Goal: Communication & Community: Answer question/provide support

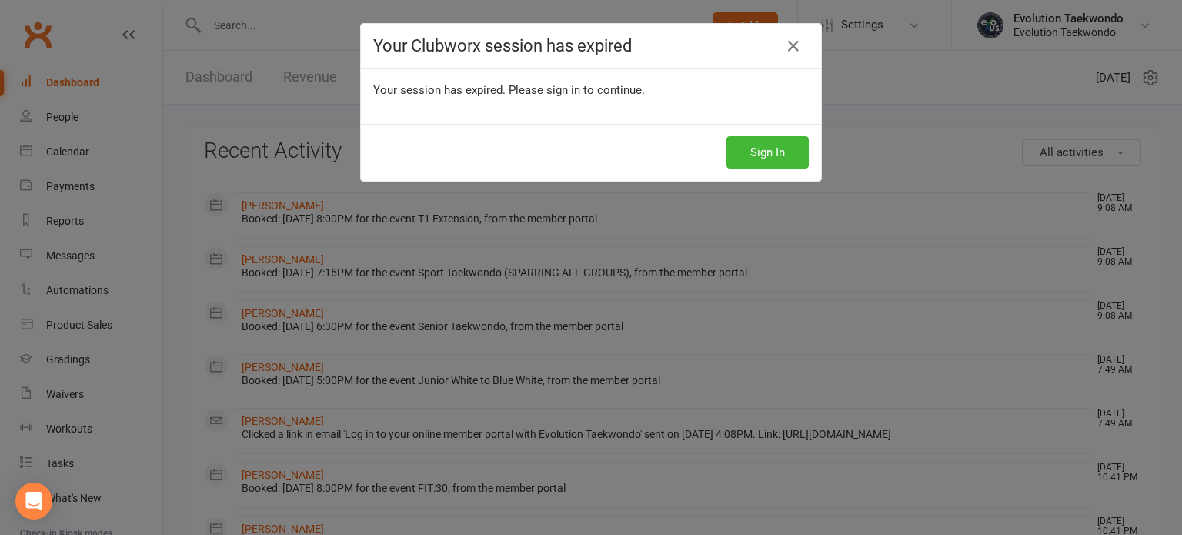
click at [756, 152] on button "Sign In" at bounding box center [767, 152] width 82 height 32
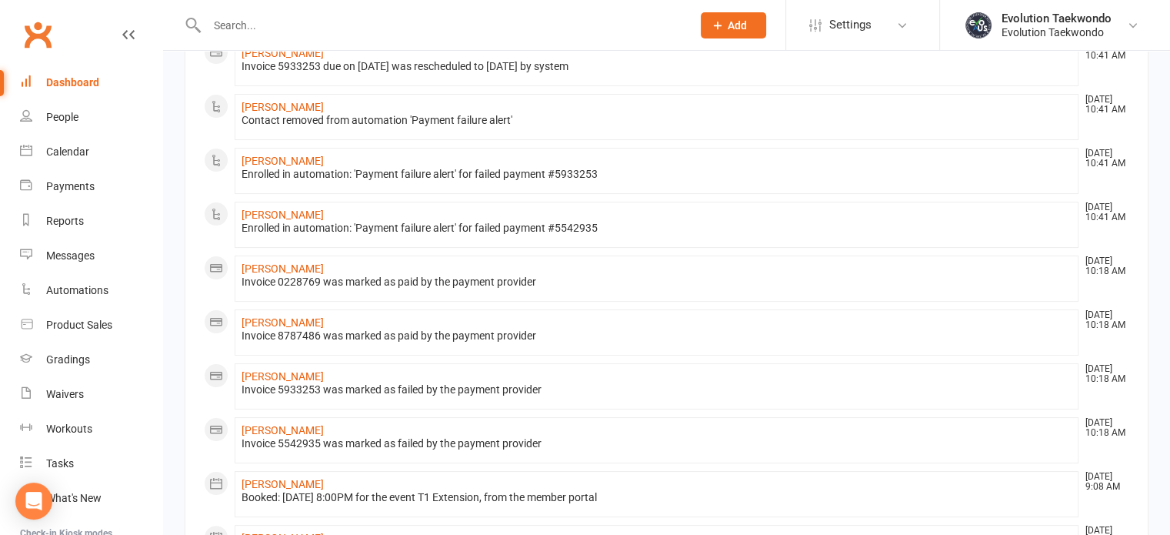
scroll to position [208, 0]
click at [305, 213] on link "[PERSON_NAME]" at bounding box center [283, 213] width 82 height 12
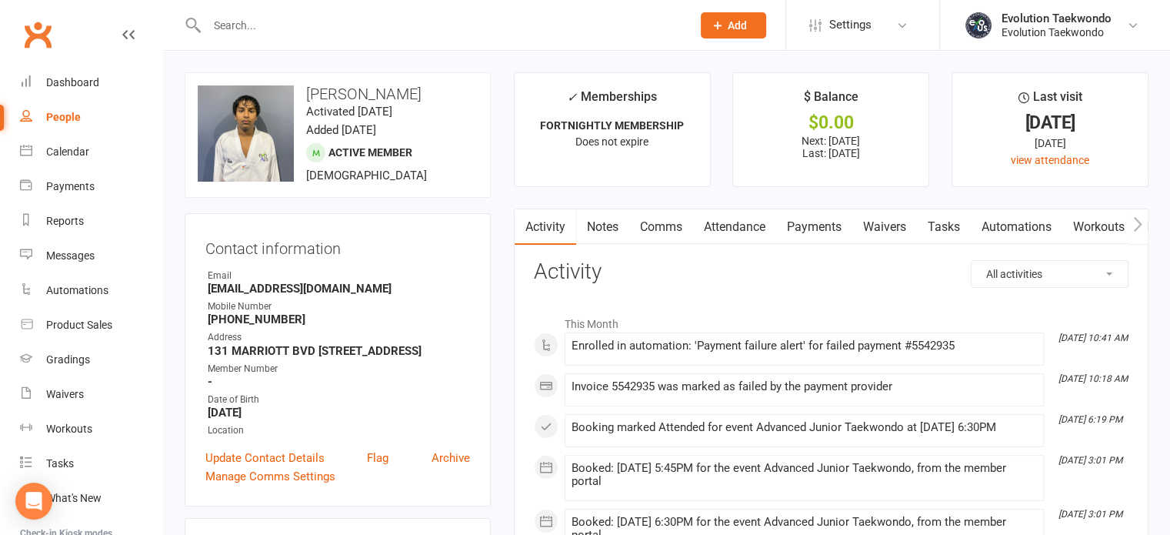
click at [817, 225] on link "Payments" at bounding box center [814, 226] width 76 height 35
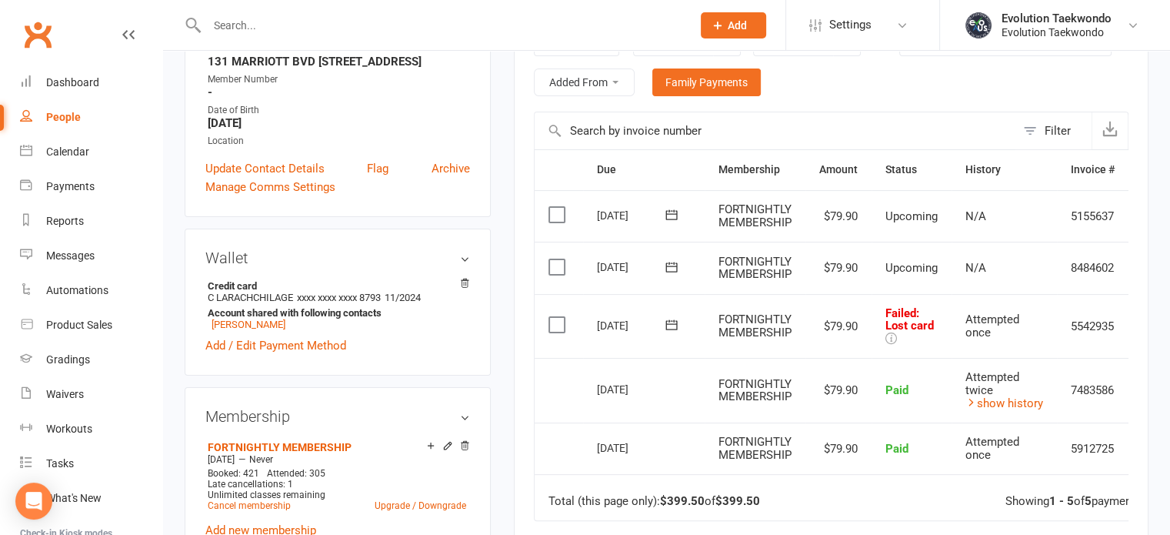
scroll to position [292, 0]
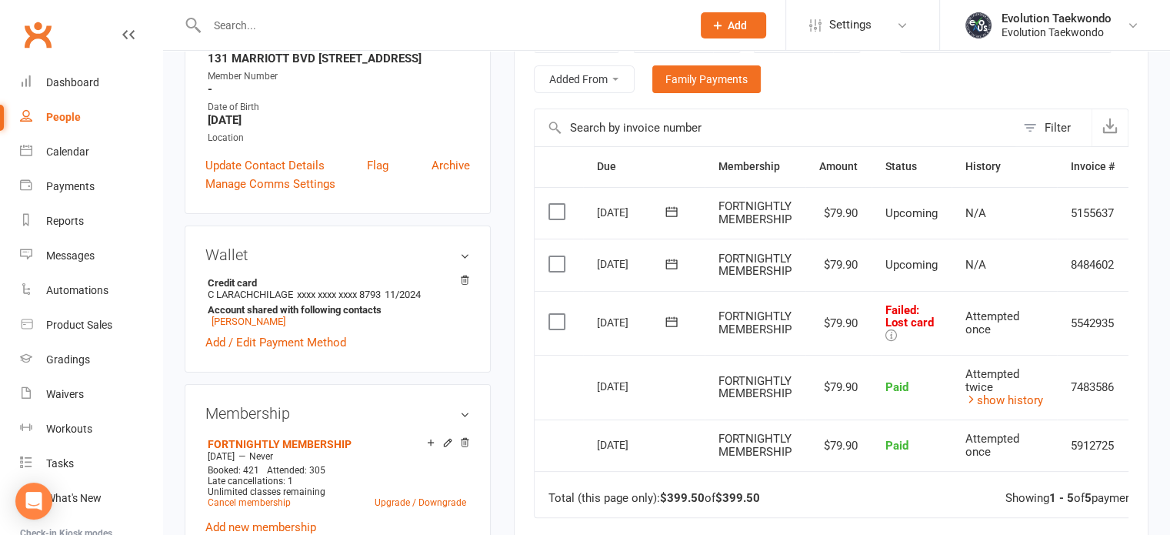
click at [895, 332] on icon at bounding box center [892, 335] width 12 height 12
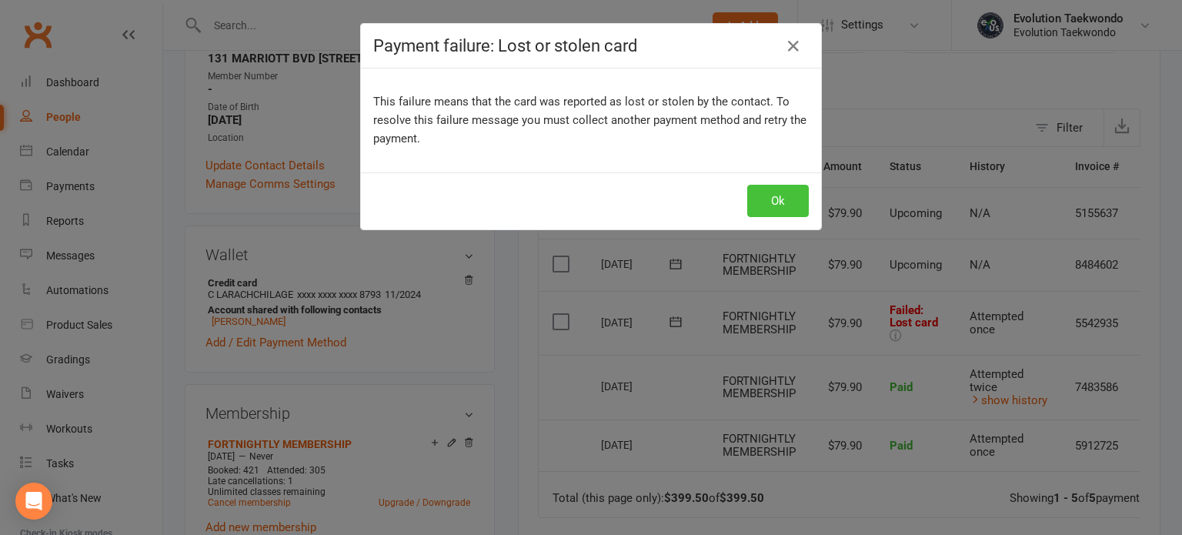
click at [776, 192] on button "Ok" at bounding box center [778, 201] width 62 height 32
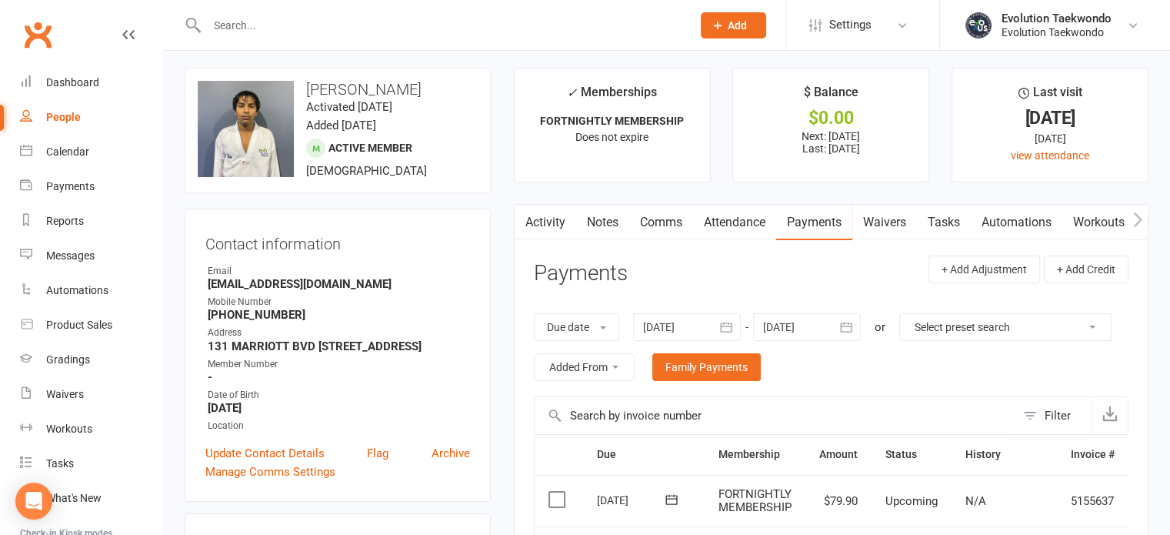
scroll to position [0, 0]
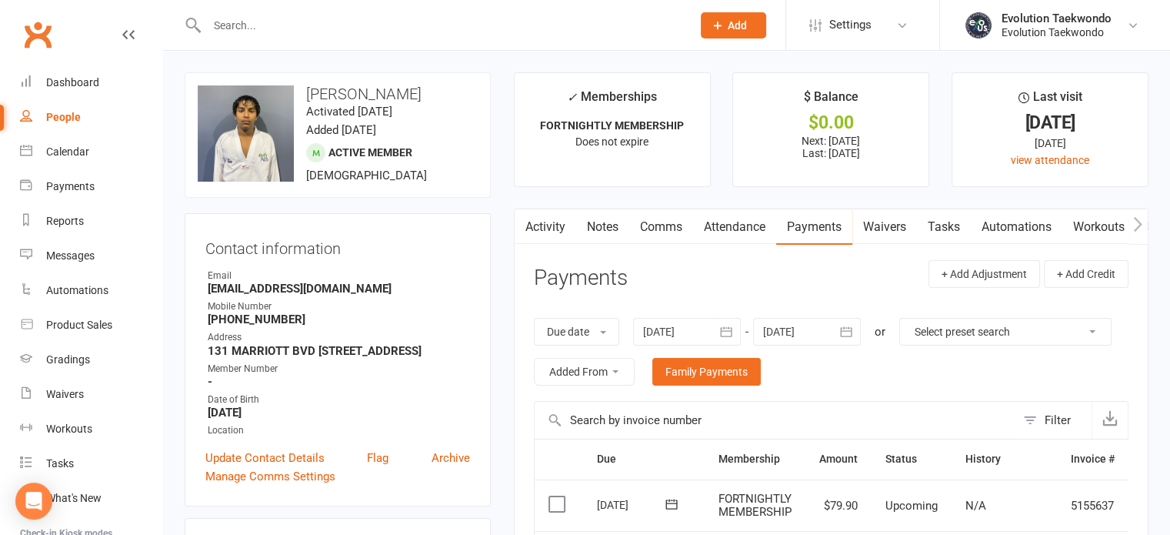
click at [671, 228] on link "Comms" at bounding box center [661, 226] width 64 height 35
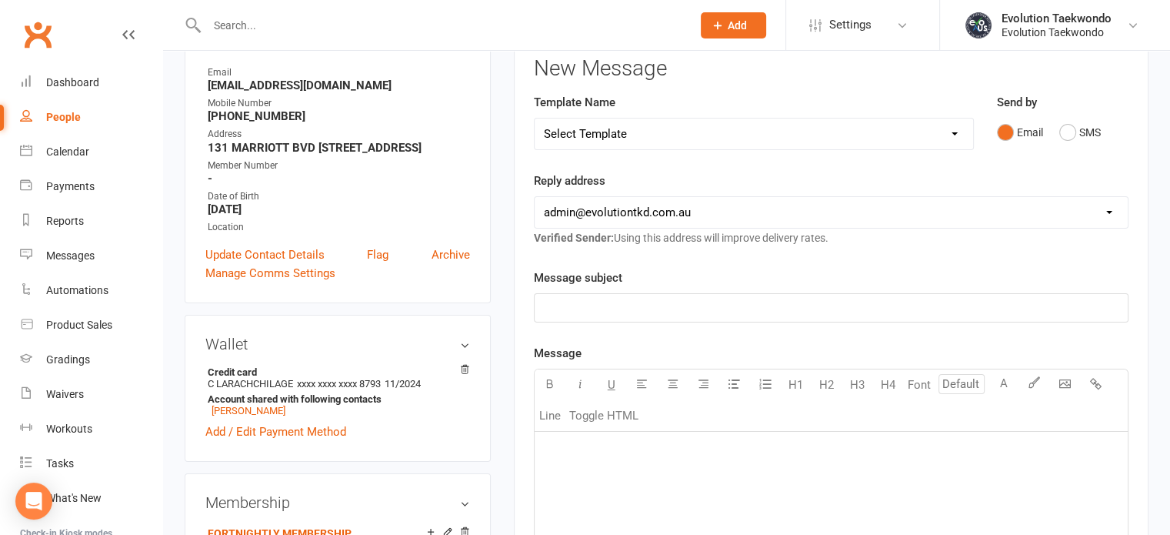
scroll to position [203, 0]
click at [1066, 132] on button "SMS" at bounding box center [1080, 132] width 42 height 29
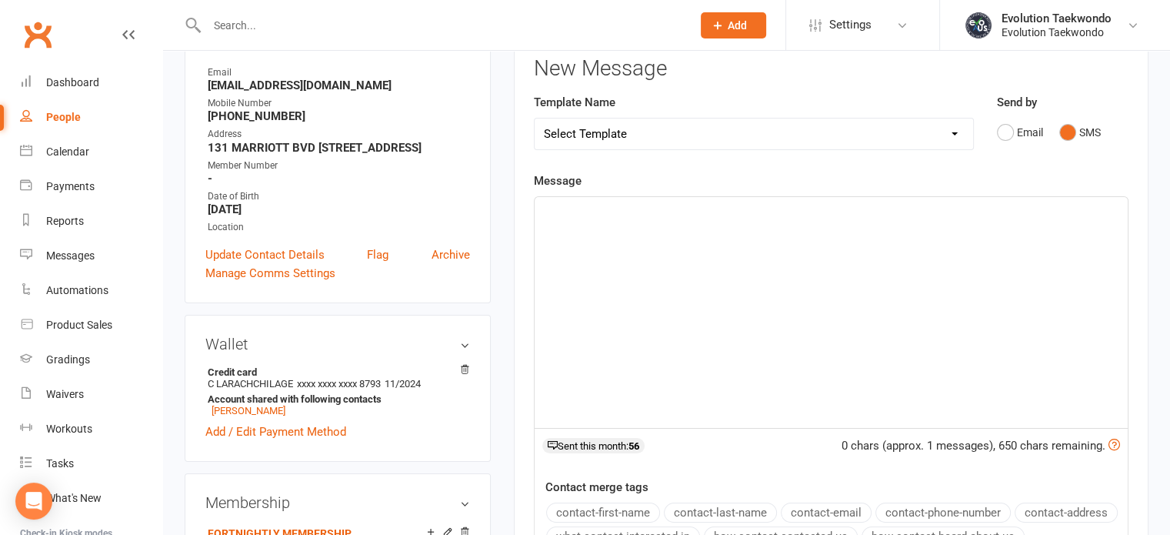
click at [574, 215] on p "﻿" at bounding box center [831, 211] width 575 height 18
click at [732, 208] on span "Hi [PERSON_NAME], we have been alerted to payment" at bounding box center [682, 211] width 277 height 14
click at [822, 218] on p "Hi [PERSON_NAME], we have been alerted to a failed payment" at bounding box center [831, 211] width 575 height 18
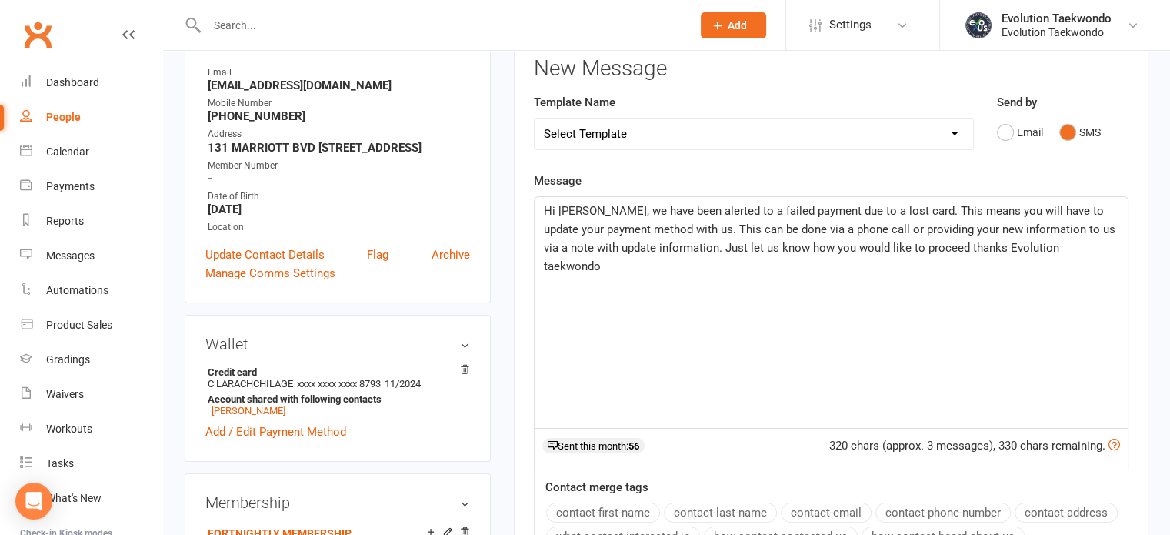
click at [1032, 245] on span "Hi [PERSON_NAME], we have been alerted to a failed payment due to a lost card. …" at bounding box center [831, 238] width 575 height 69
click at [1089, 247] on p "Hi [PERSON_NAME], we have been alerted to a failed payment due to a lost card. …" at bounding box center [831, 239] width 575 height 74
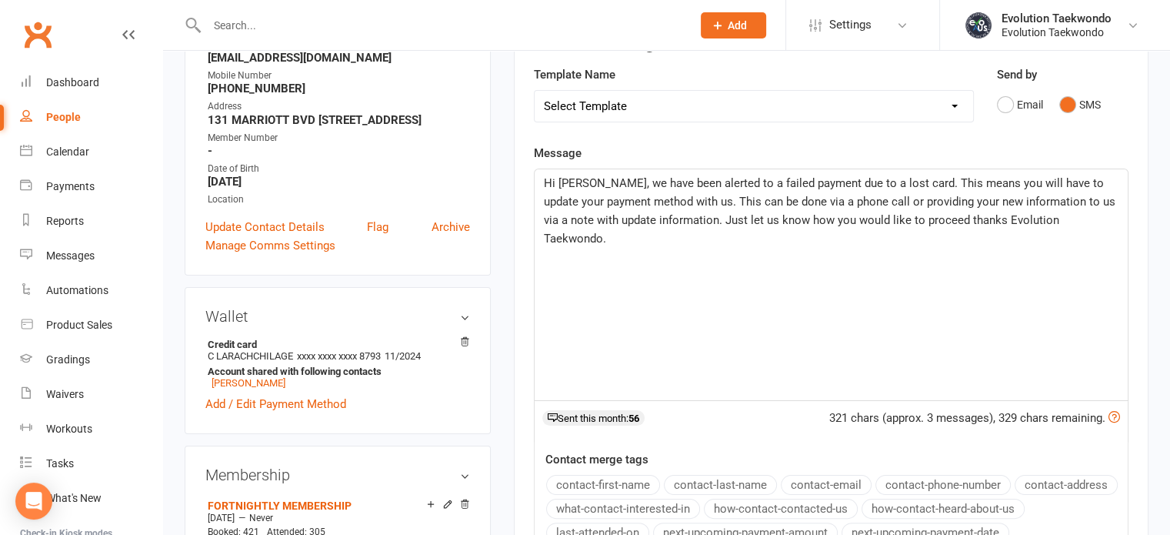
scroll to position [232, 0]
click at [915, 175] on span "Hi [PERSON_NAME], we have been alerted to a failed payment due to a lost card. …" at bounding box center [831, 209] width 575 height 69
click at [581, 196] on span "Hi [PERSON_NAME], we have been alerted to a failed payment due to a lost card. …" at bounding box center [832, 209] width 576 height 69
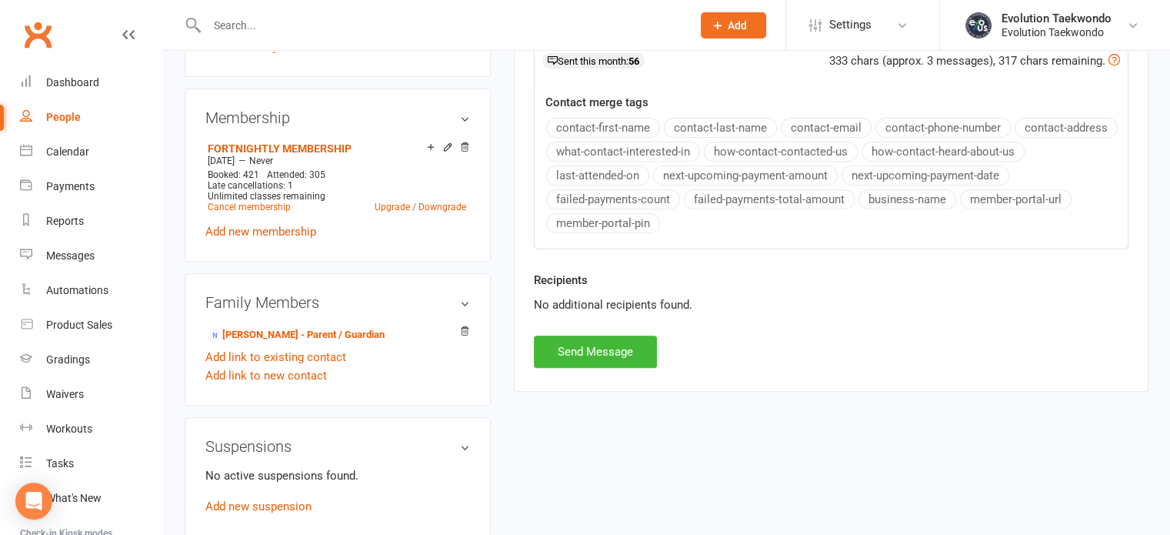
scroll to position [597, 0]
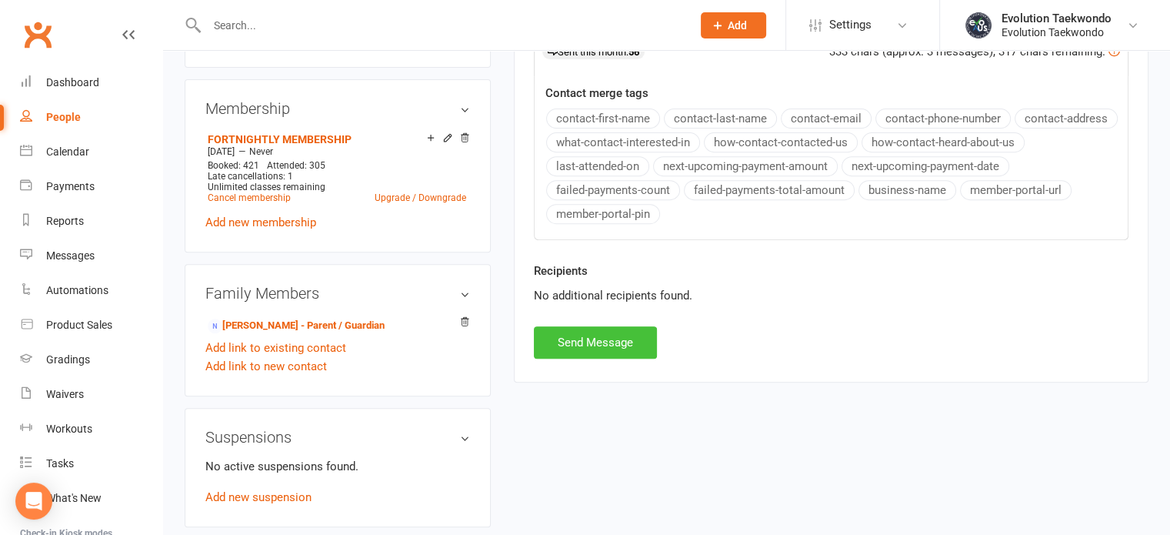
click at [603, 335] on button "Send Message" at bounding box center [595, 342] width 123 height 32
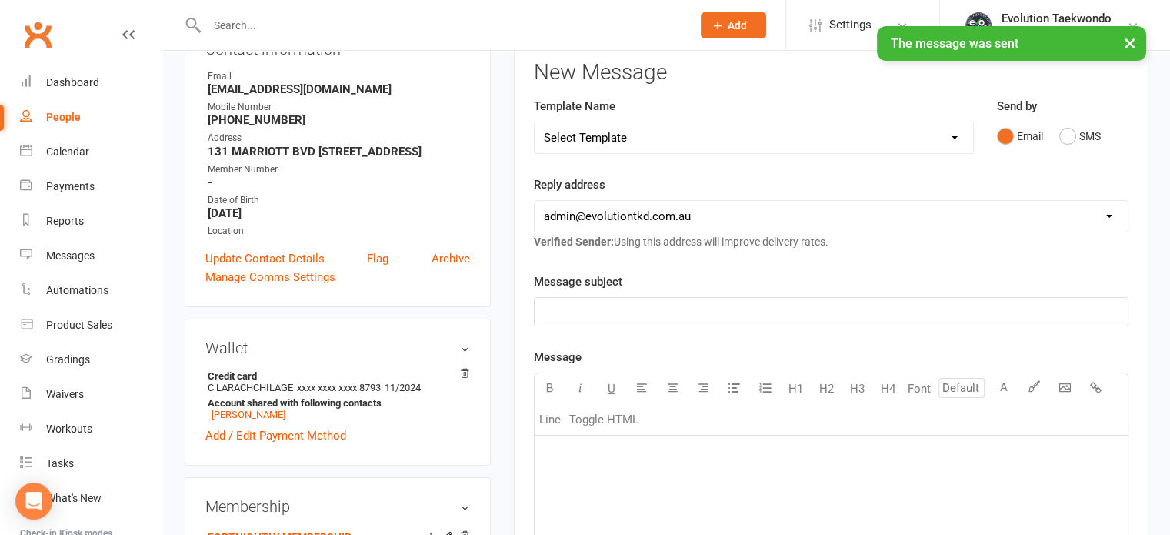
scroll to position [0, 0]
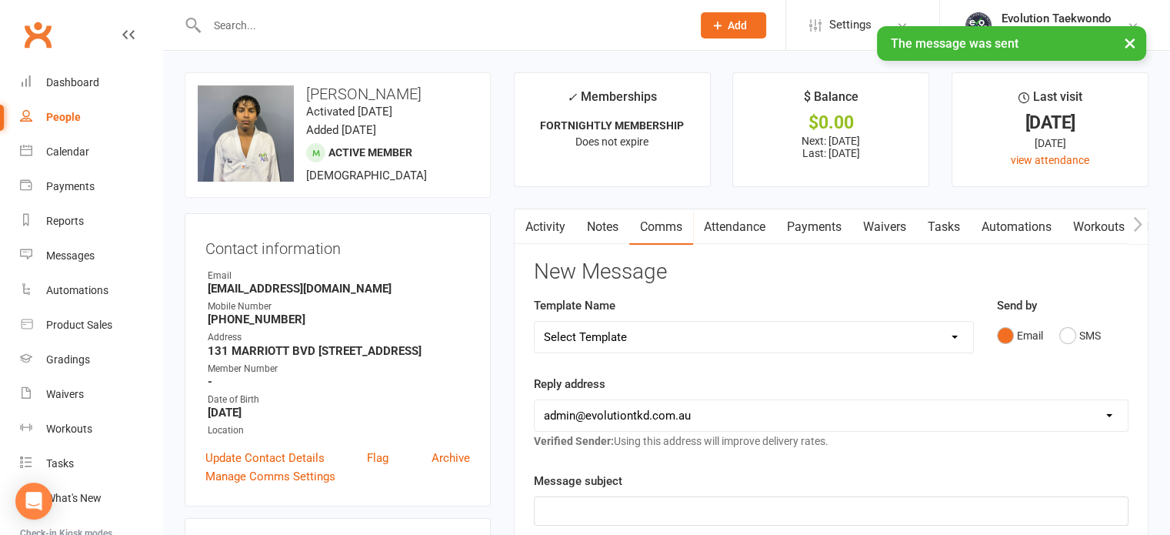
click at [333, 23] on input "text" at bounding box center [441, 26] width 479 height 22
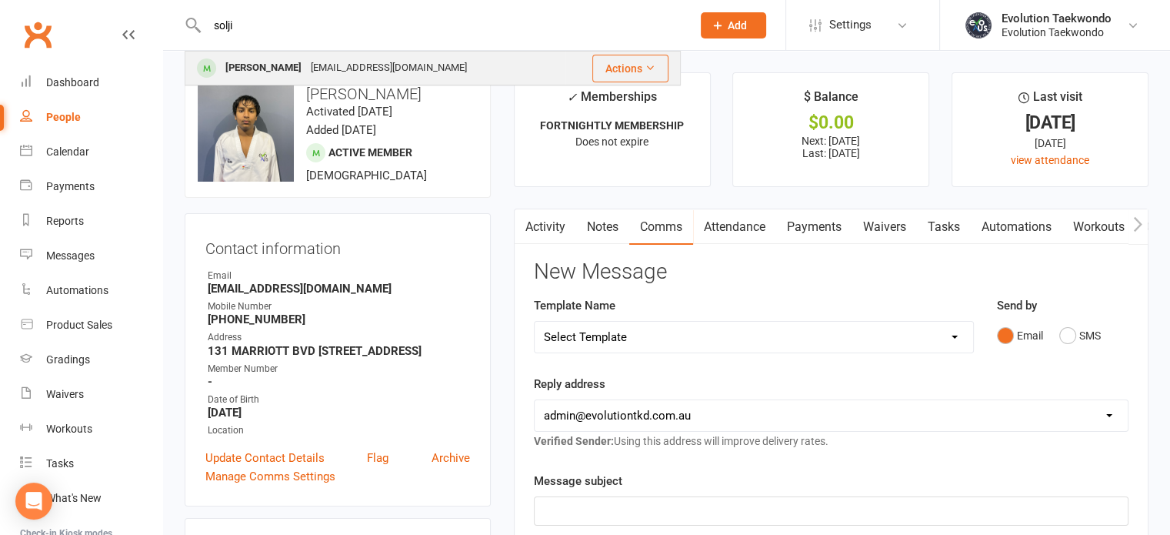
type input "solji"
click at [307, 75] on div "[EMAIL_ADDRESS][DOMAIN_NAME]" at bounding box center [388, 68] width 165 height 22
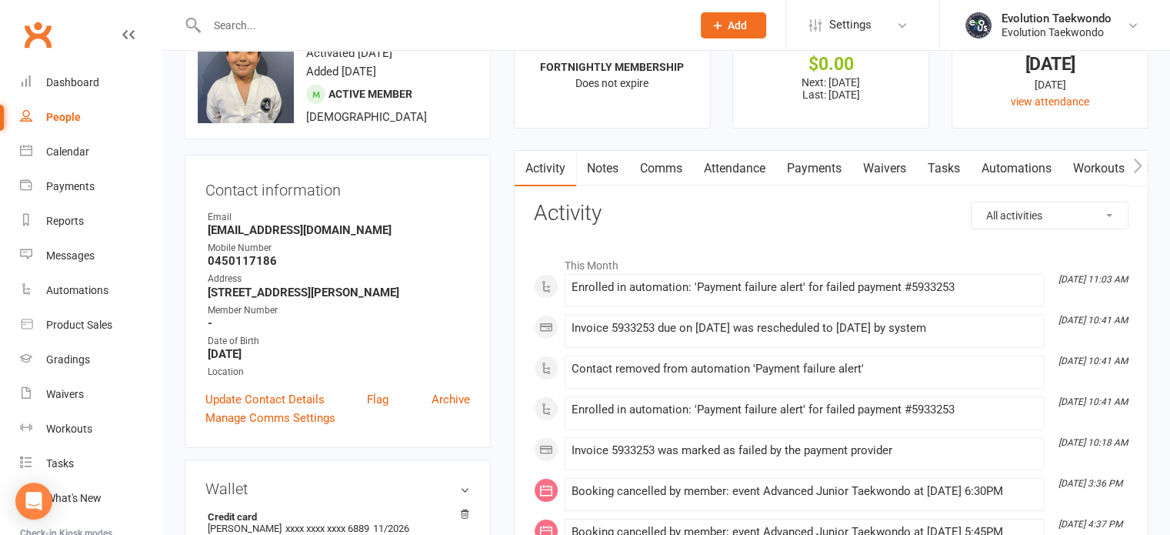
scroll to position [54, 0]
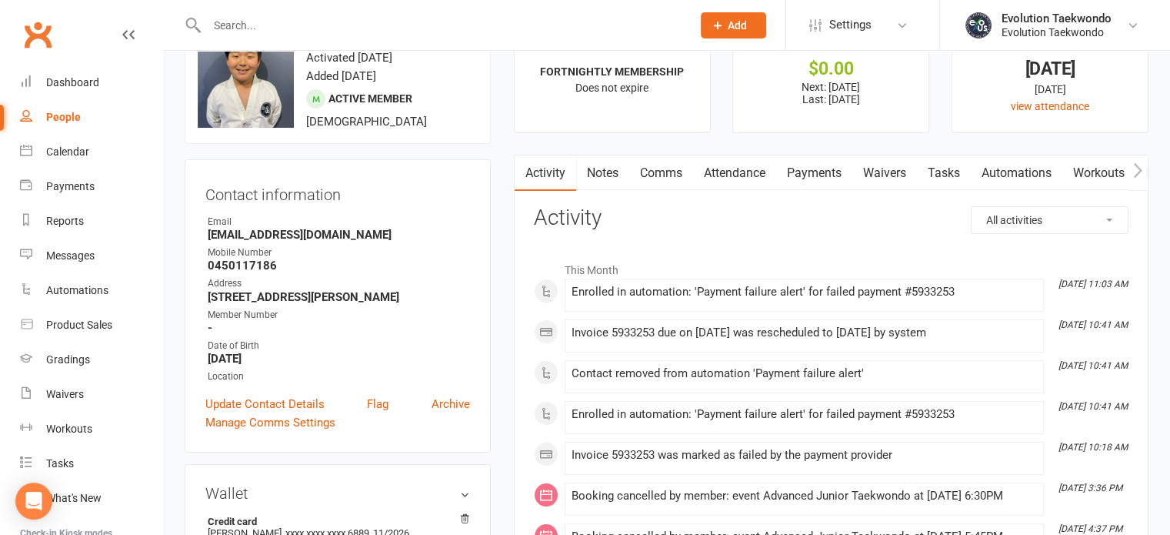
click at [819, 174] on link "Payments" at bounding box center [814, 172] width 76 height 35
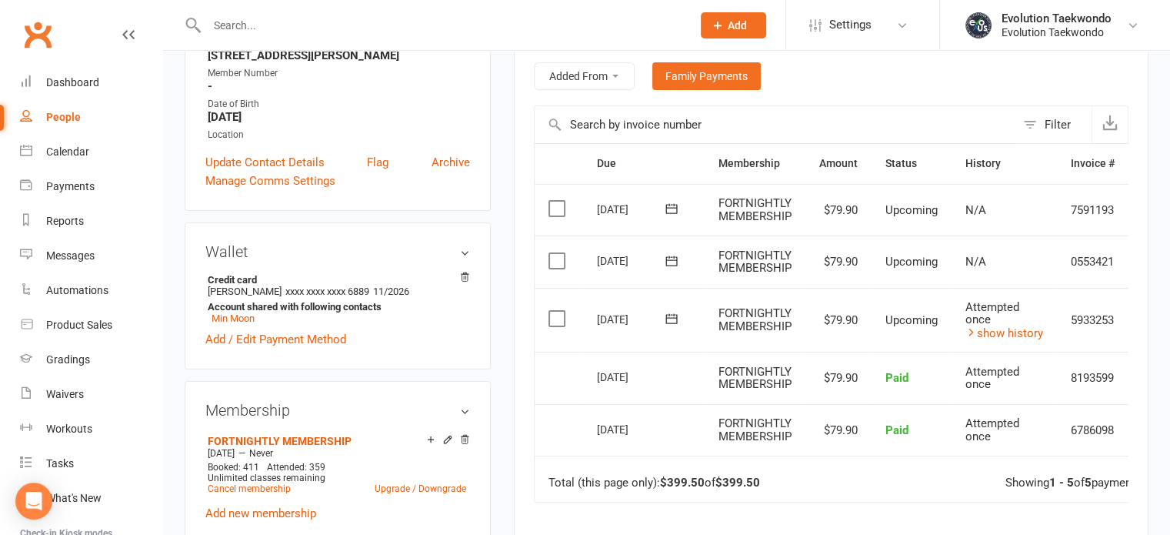
scroll to position [295, 0]
click at [996, 329] on link "show history" at bounding box center [1005, 333] width 78 height 14
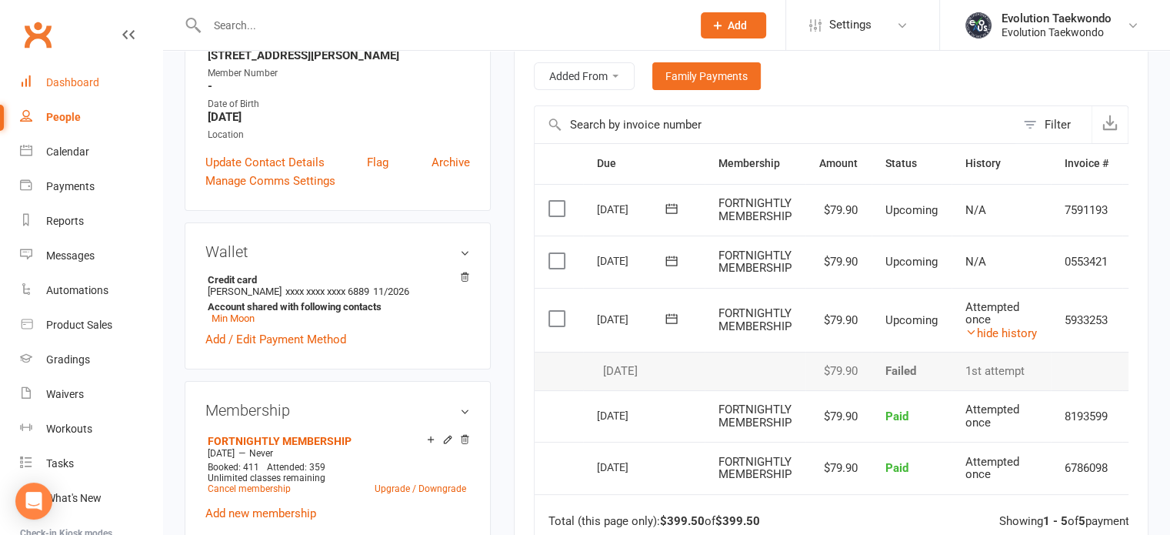
click at [74, 80] on div "Dashboard" at bounding box center [72, 82] width 53 height 12
